Goal: Information Seeking & Learning: Learn about a topic

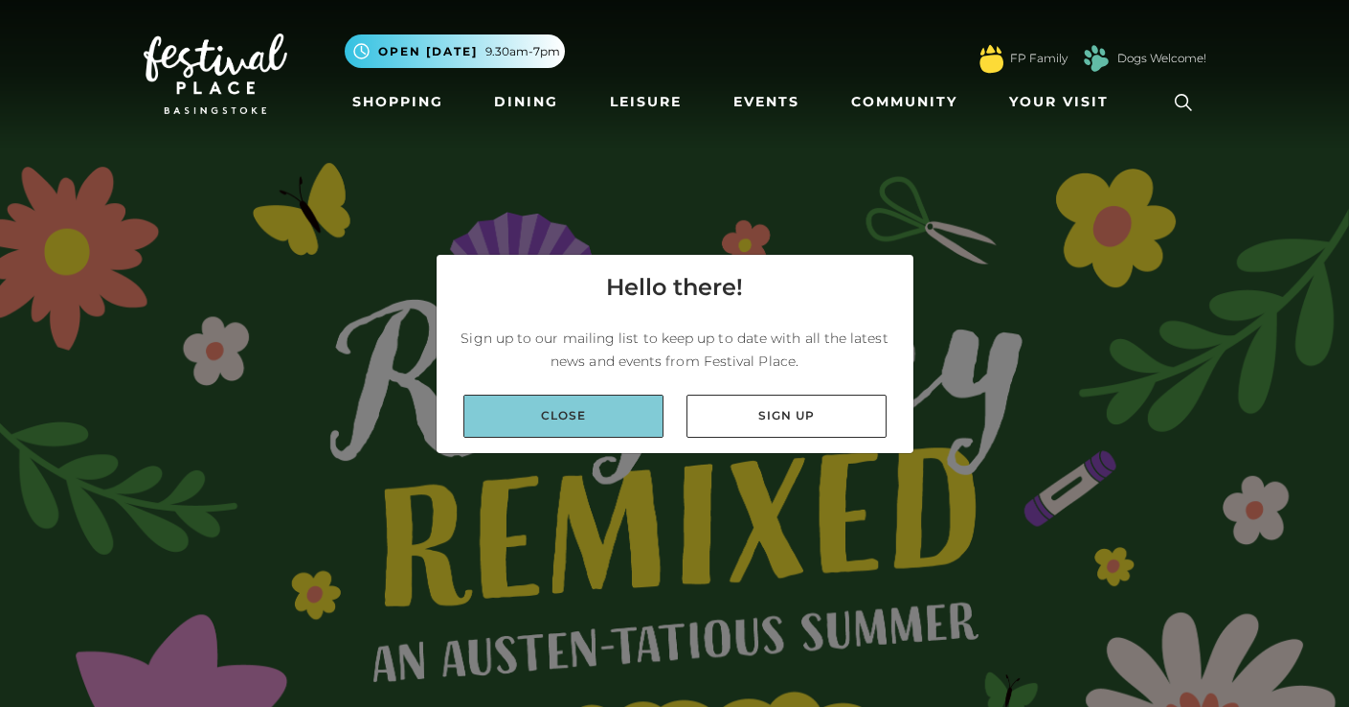
click at [558, 415] on link "Close" at bounding box center [564, 416] width 200 height 43
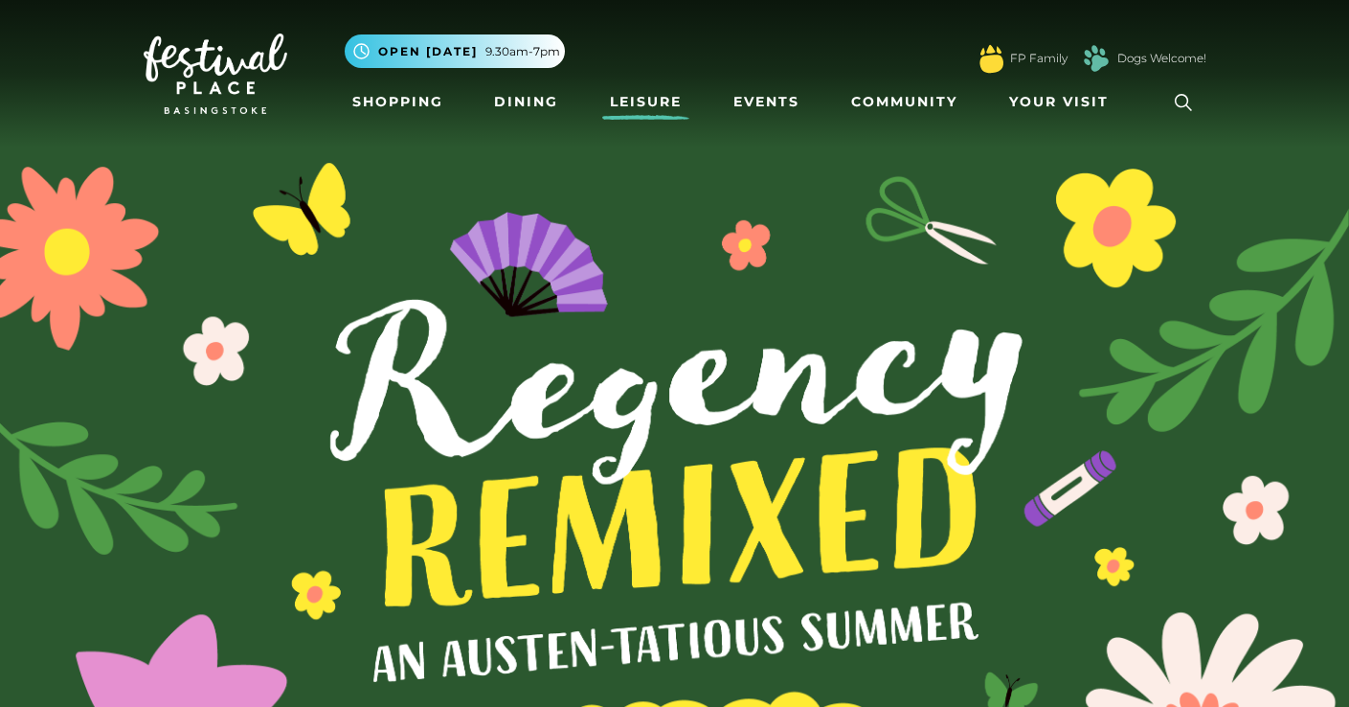
click at [641, 100] on link "Leisure" at bounding box center [645, 101] width 87 height 35
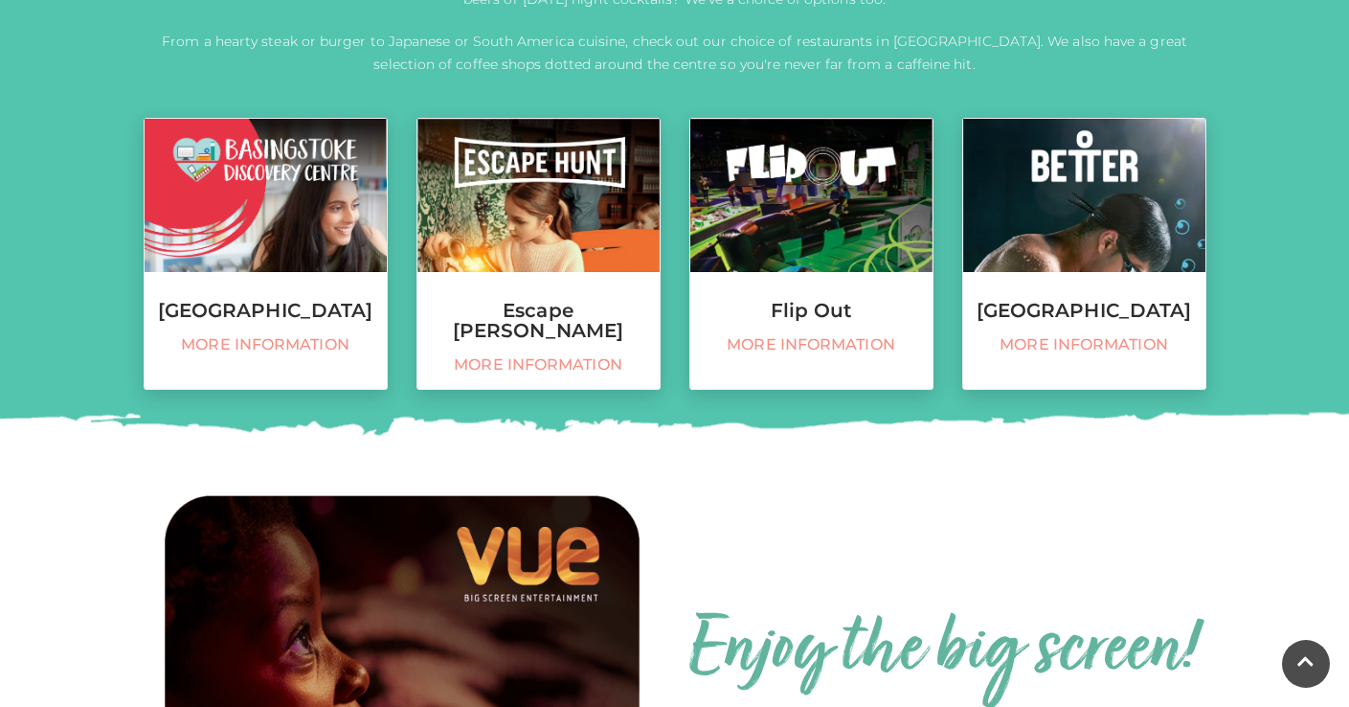
scroll to position [793, 0]
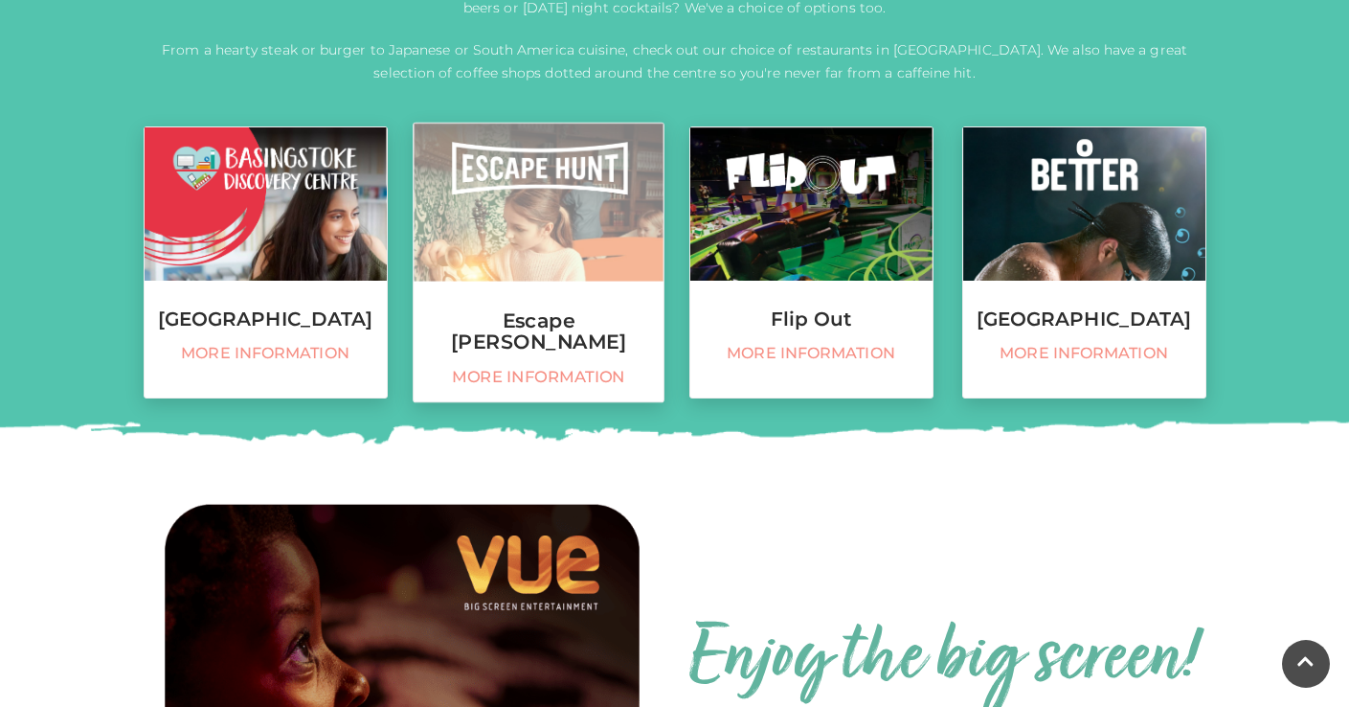
click at [572, 321] on h3 "Escape Hunt" at bounding box center [539, 330] width 250 height 41
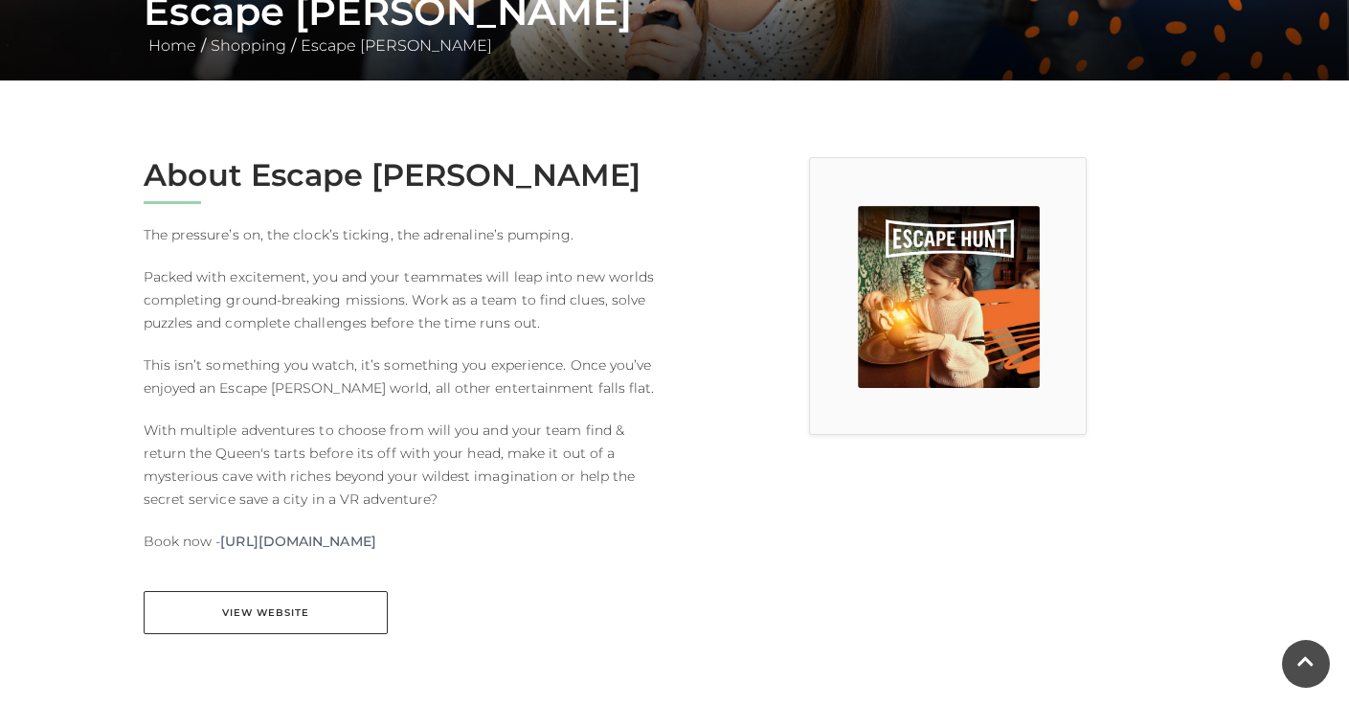
scroll to position [406, 0]
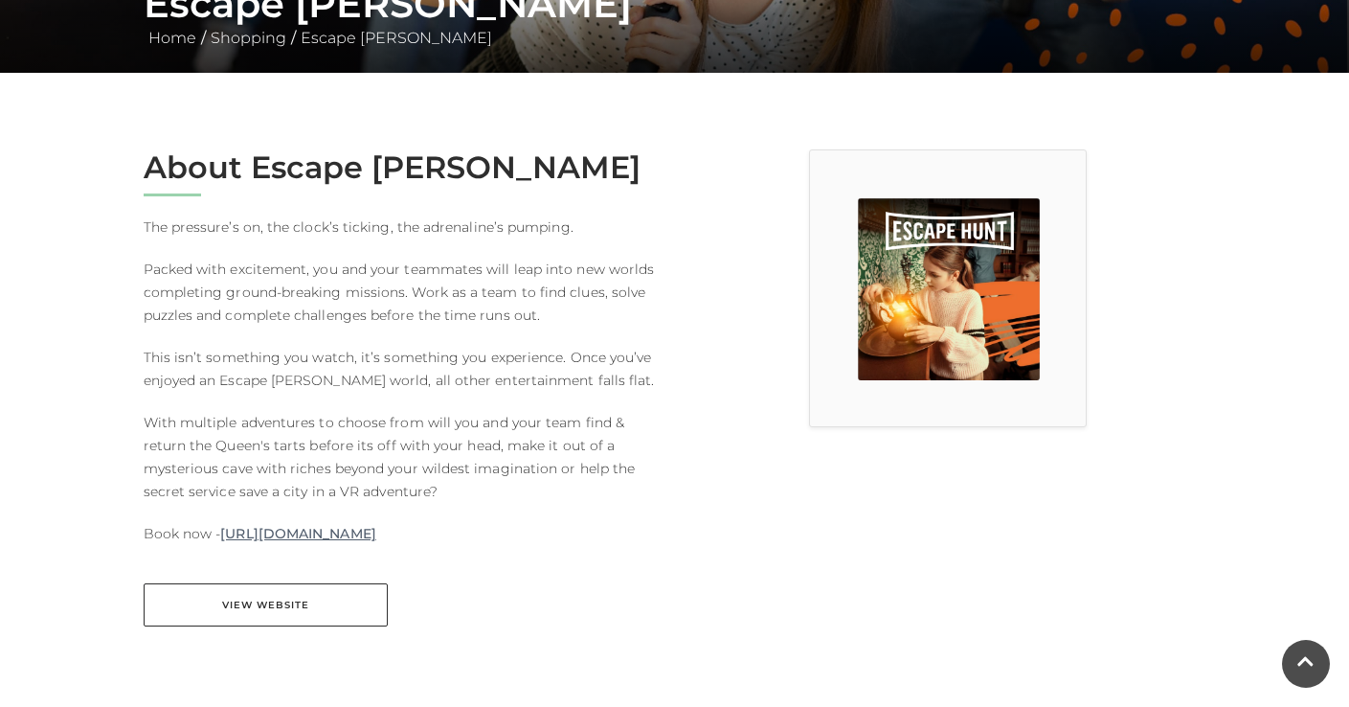
click at [375, 534] on link "https://escapehunt.com/uk/basingstoke/" at bounding box center [297, 533] width 155 height 23
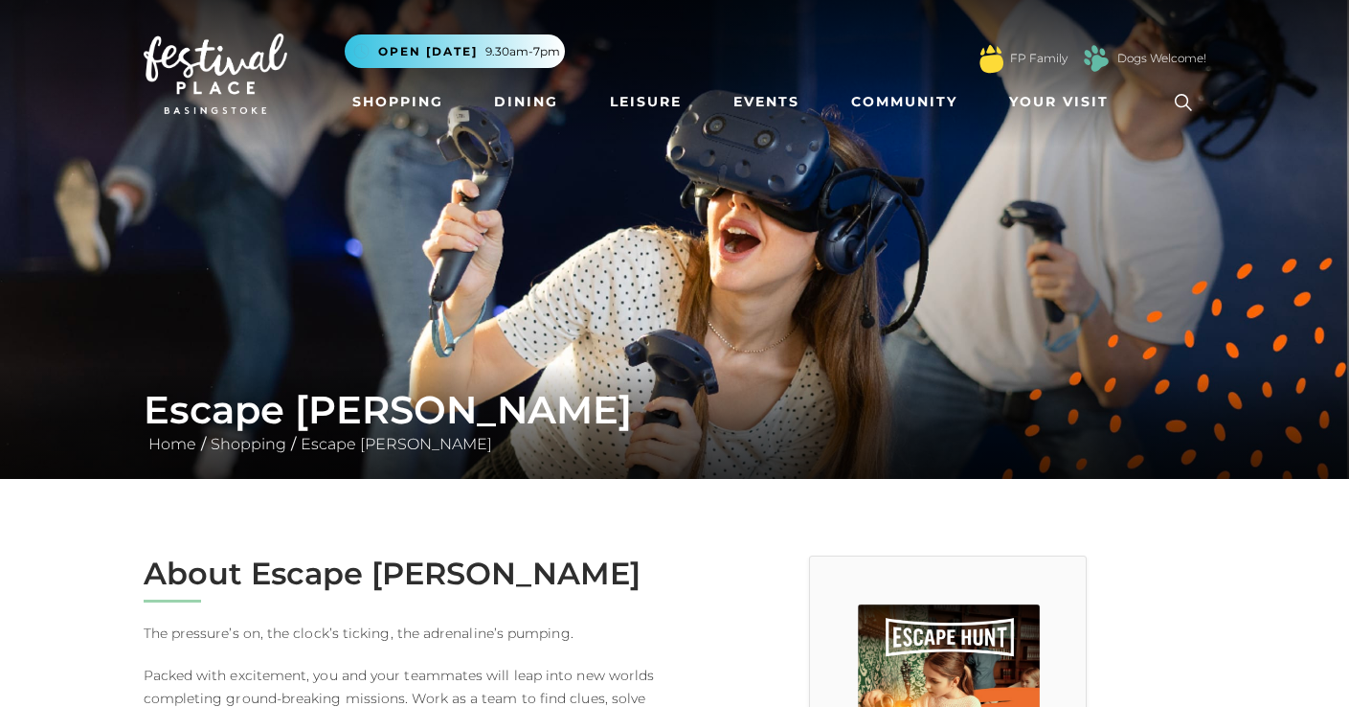
scroll to position [0, 0]
click at [545, 101] on link "Dining" at bounding box center [525, 101] width 79 height 35
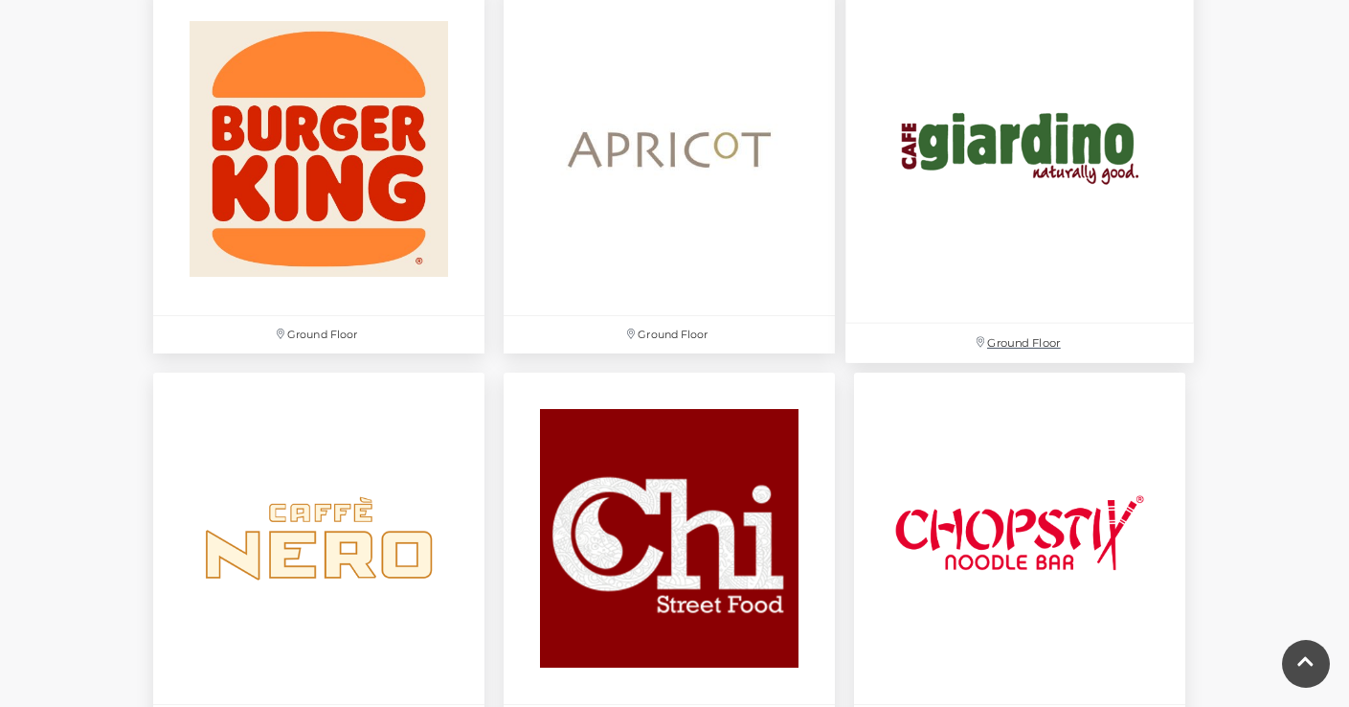
scroll to position [2110, 0]
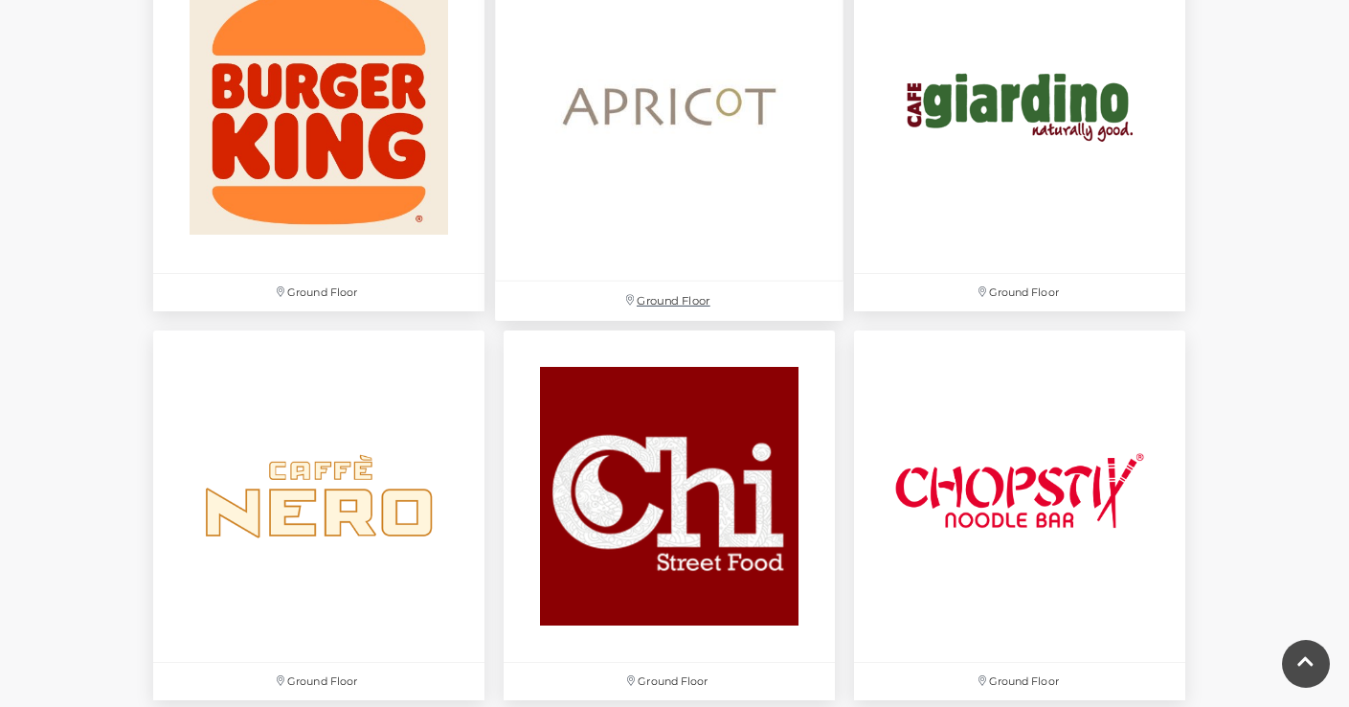
click at [697, 121] on img at bounding box center [669, 106] width 349 height 349
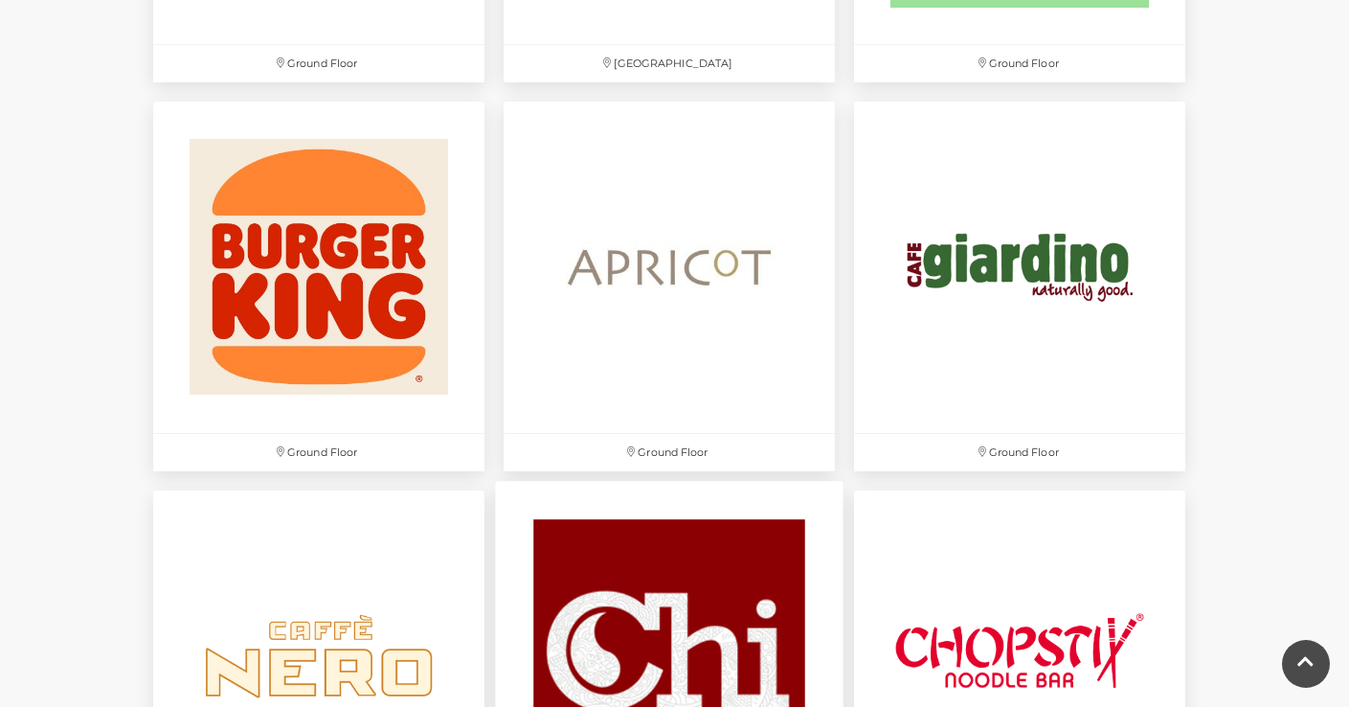
scroll to position [1909, 0]
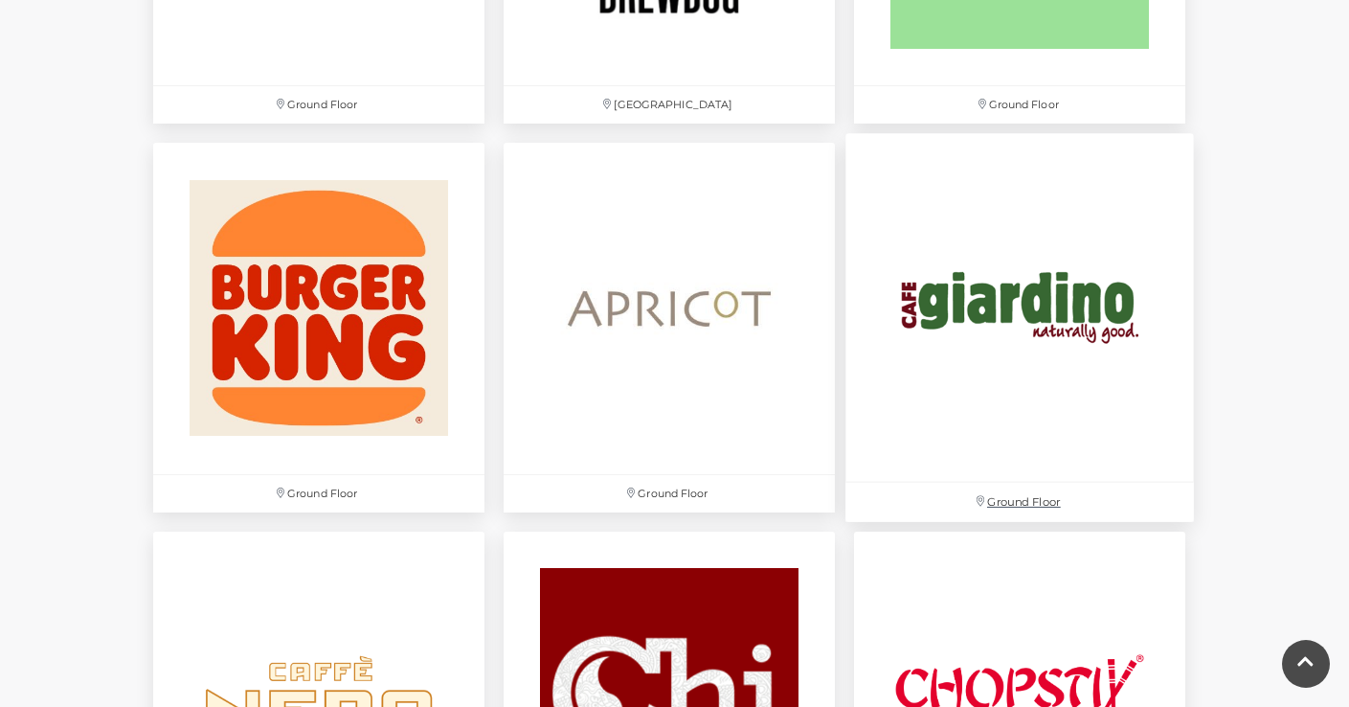
click at [1112, 319] on img at bounding box center [1020, 307] width 349 height 349
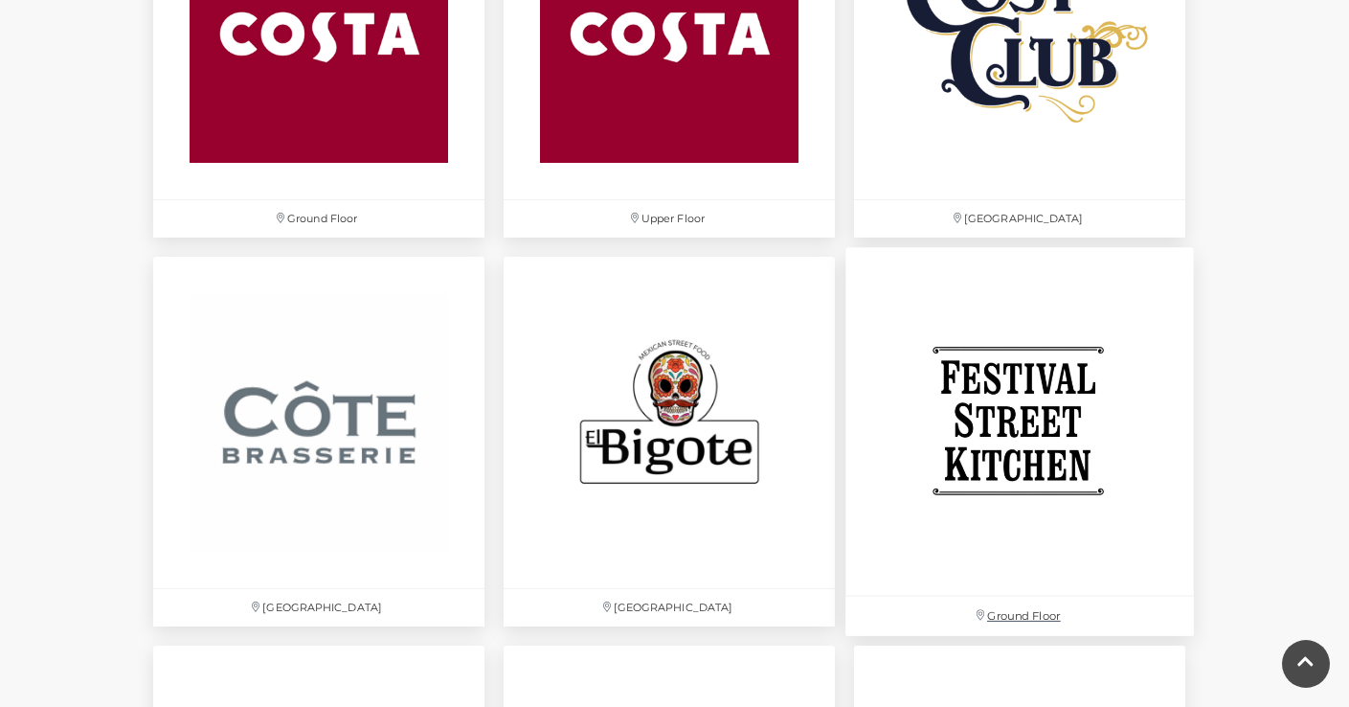
scroll to position [2985, 0]
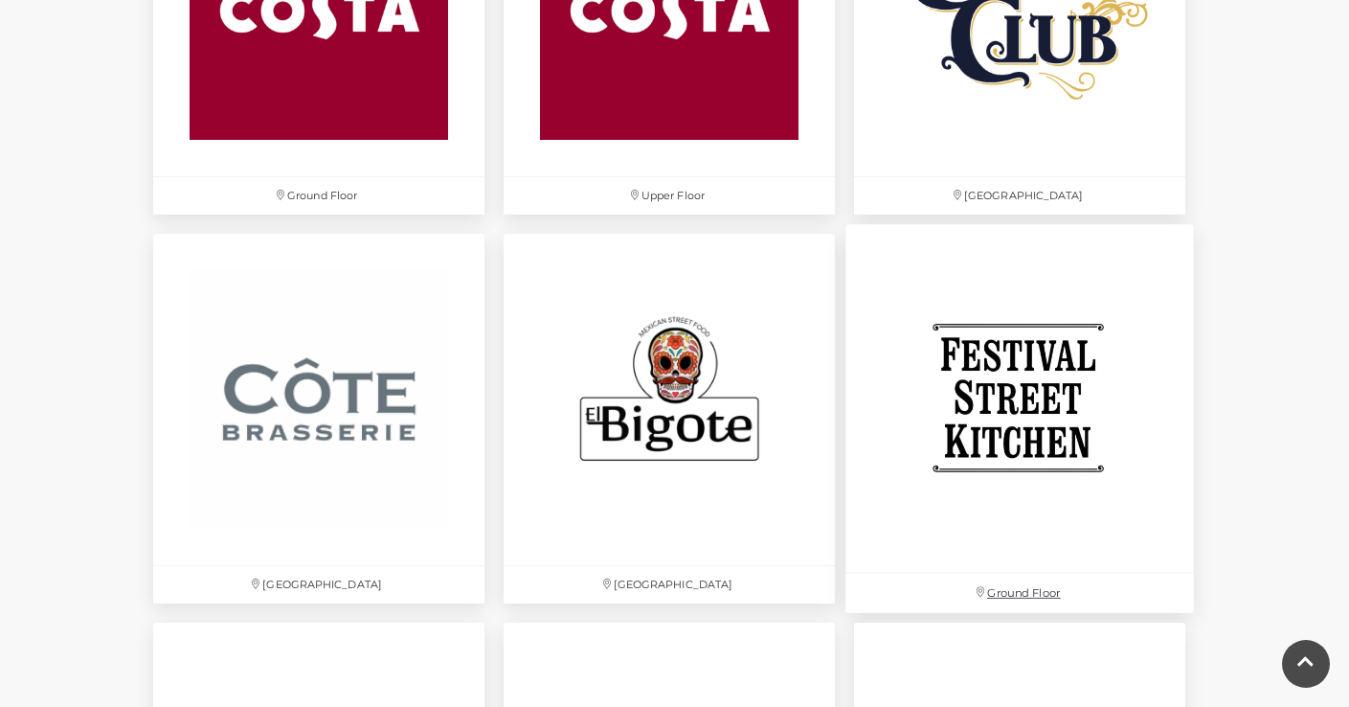
click at [1003, 395] on img at bounding box center [1020, 398] width 349 height 349
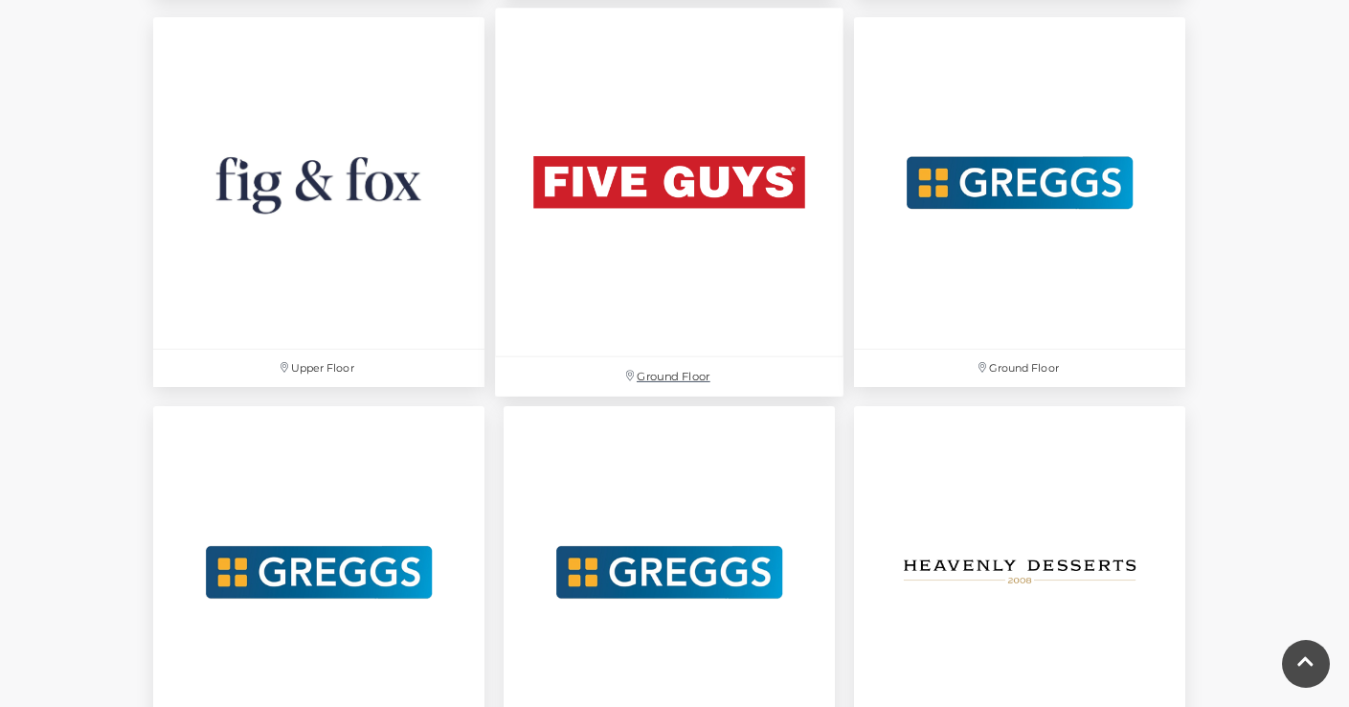
scroll to position [3592, 0]
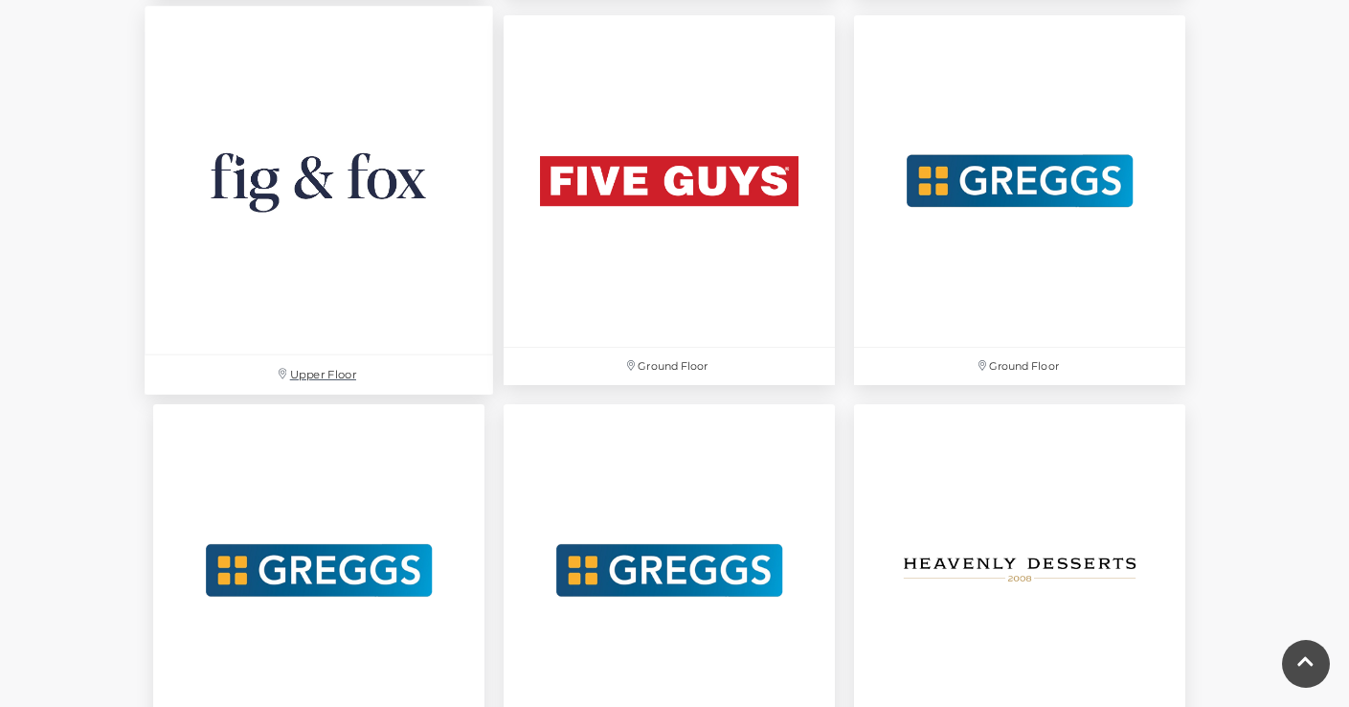
click at [301, 211] on img at bounding box center [319, 180] width 349 height 349
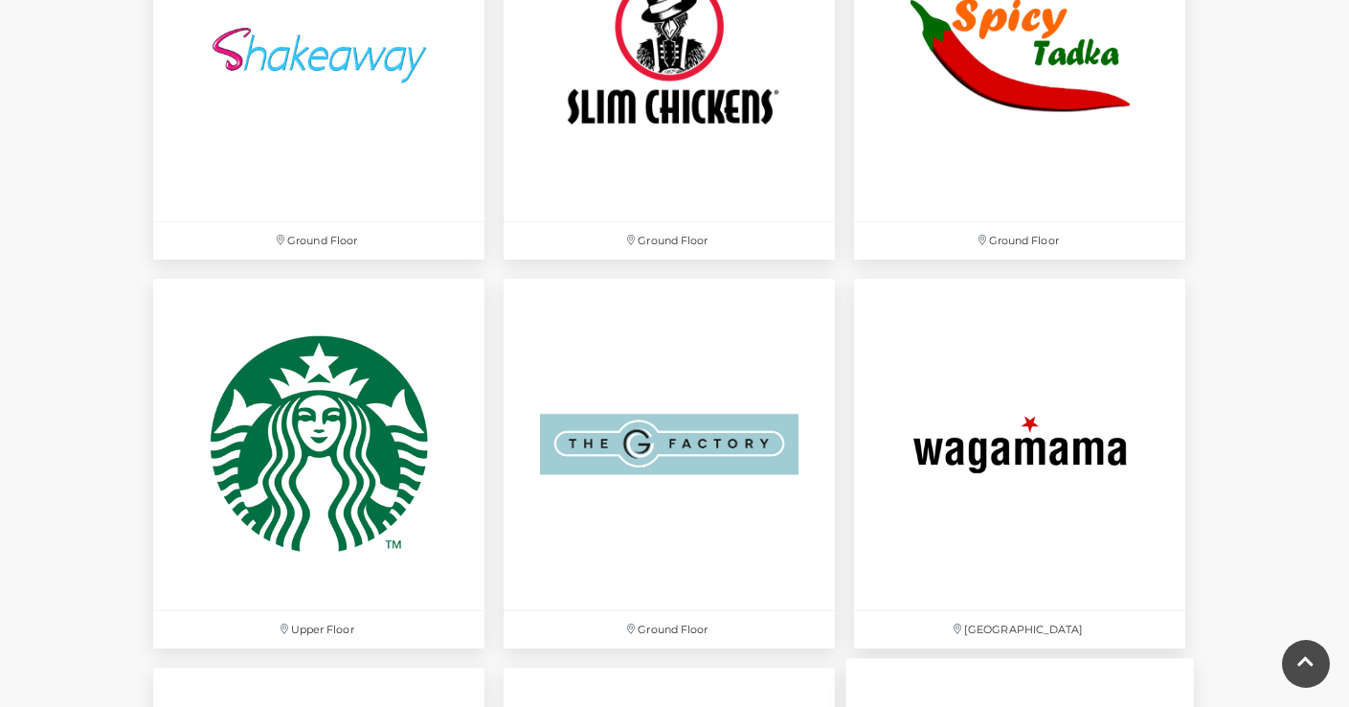
scroll to position [5628, 0]
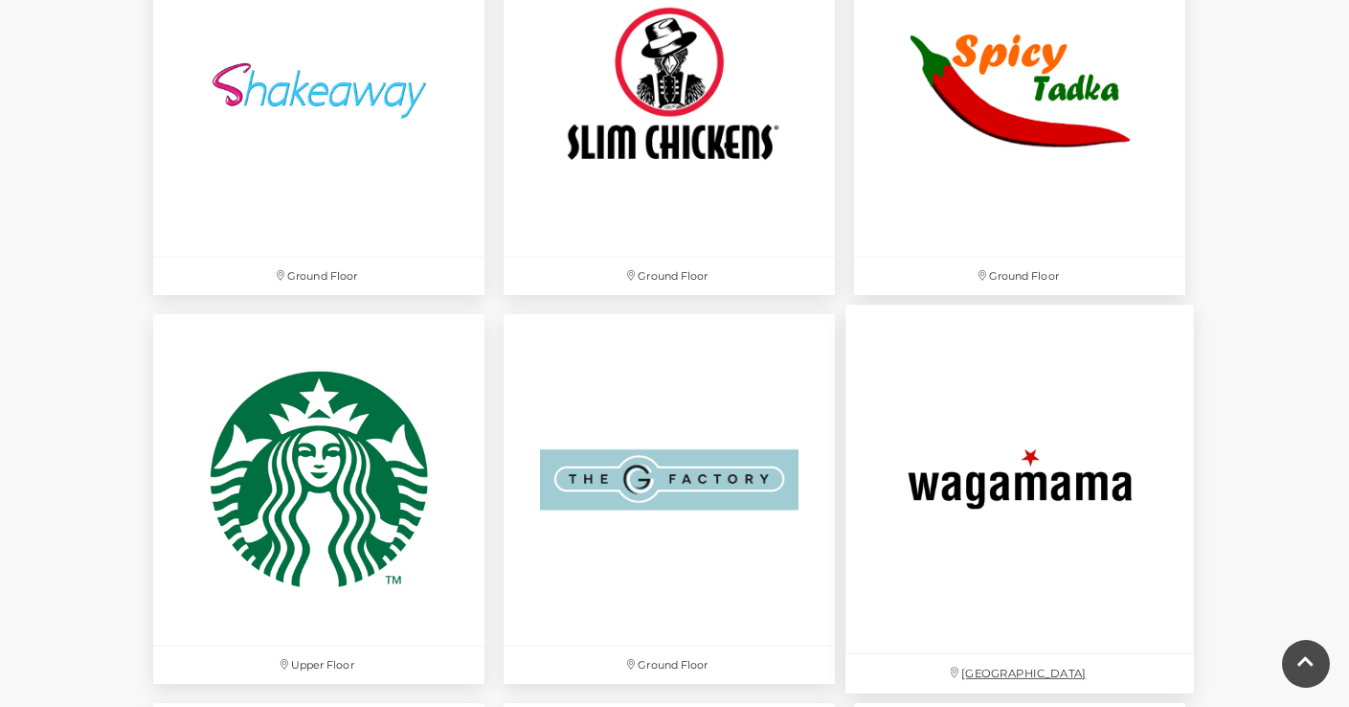
click at [1019, 484] on img at bounding box center [1020, 479] width 349 height 349
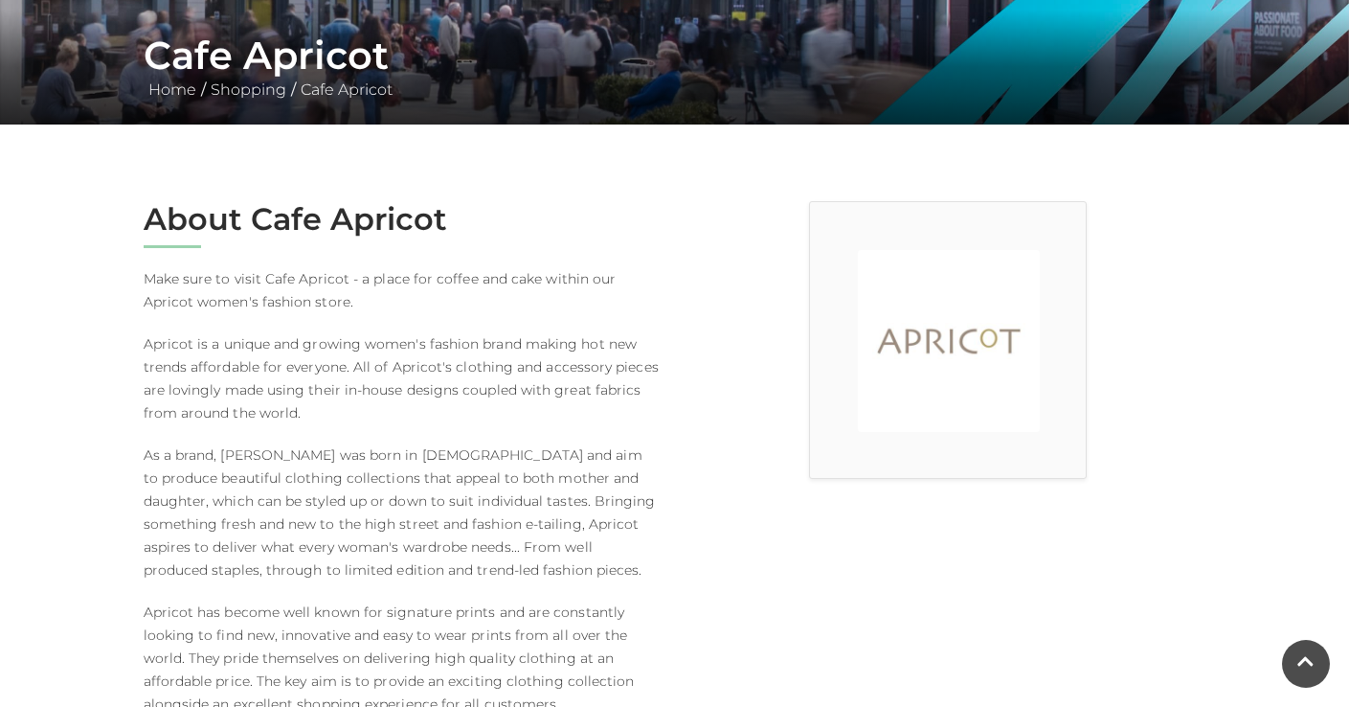
scroll to position [360, 0]
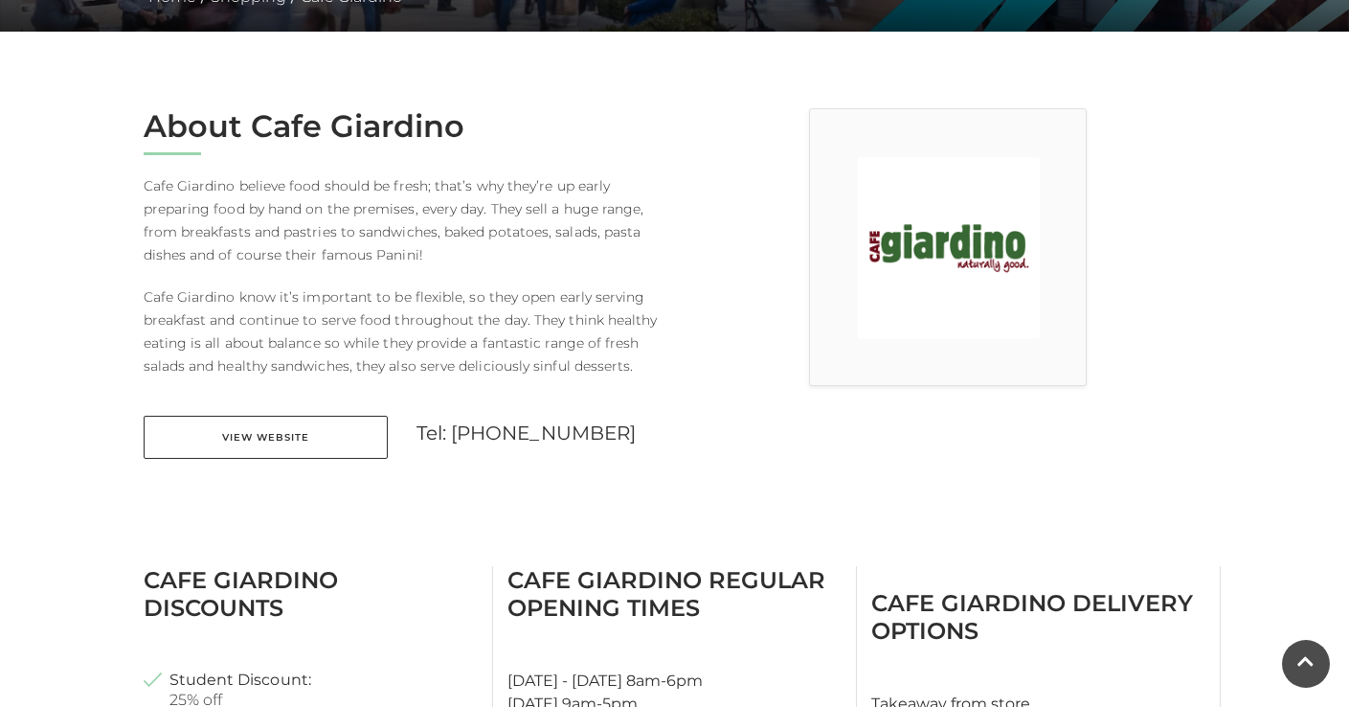
scroll to position [449, 0]
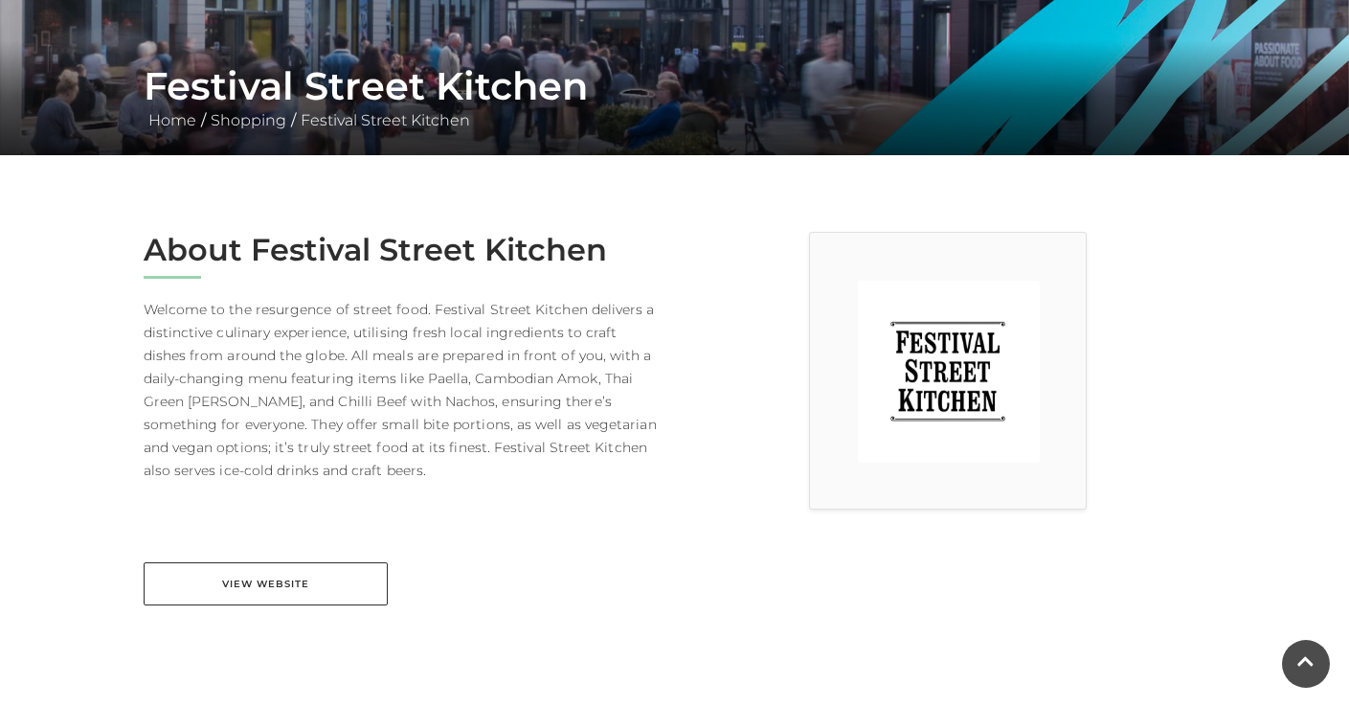
scroll to position [335, 0]
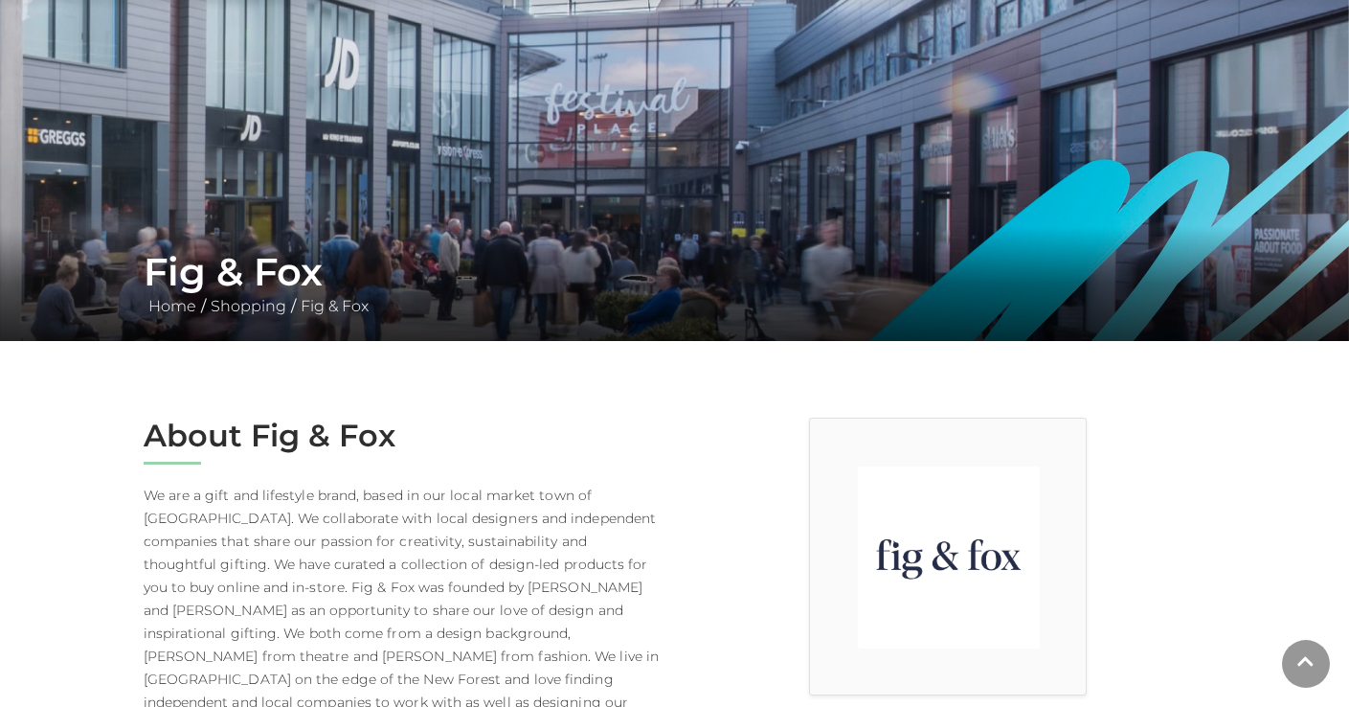
scroll to position [146, 0]
